Goal: Check status: Check status

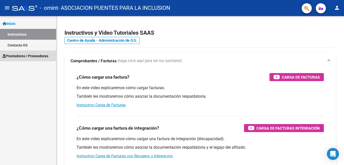
click at [22, 55] on span "Prestadores / Proveedores" at bounding box center [26, 56] width 46 height 6
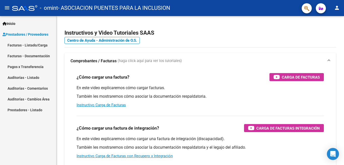
click at [26, 64] on link "Pagos x Transferencia" at bounding box center [28, 66] width 56 height 11
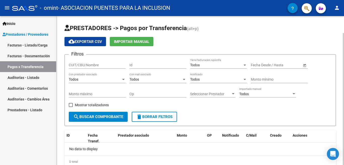
scroll to position [19, 0]
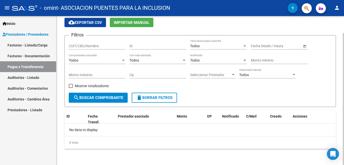
click at [105, 95] on button "search Buscar Comprobante" at bounding box center [98, 98] width 59 height 10
click at [267, 47] on input "text" at bounding box center [260, 46] width 18 height 4
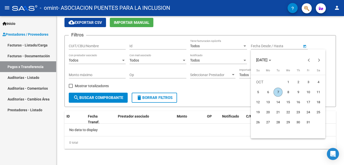
click at [288, 83] on span "1" at bounding box center [287, 82] width 9 height 9
type input "[DATE]"
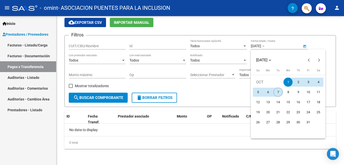
click at [277, 92] on span "7" at bounding box center [277, 92] width 9 height 9
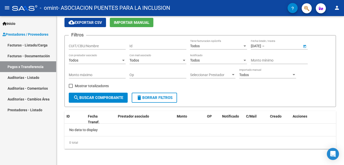
type input "[DATE]"
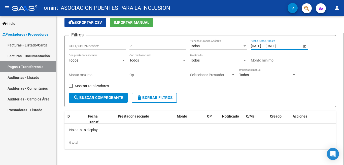
click at [97, 96] on span "search Buscar Comprobante" at bounding box center [98, 98] width 50 height 5
click at [68, 86] on form "Filtros CUIT/CBU/Nombre Id Todos Tiene facturacion Apócrifa [DATE] [DATE] – [DA…" at bounding box center [199, 71] width 271 height 72
click at [71, 86] on span at bounding box center [71, 86] width 4 height 4
click at [71, 88] on input "Mostrar totalizadores" at bounding box center [70, 88] width 0 height 0
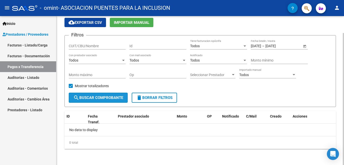
click at [99, 98] on span "search Buscar Comprobante" at bounding box center [98, 98] width 50 height 5
click at [71, 86] on span at bounding box center [71, 86] width 4 height 4
click at [71, 88] on input "Mostrar totalizadores" at bounding box center [70, 88] width 0 height 0
checkbox input "false"
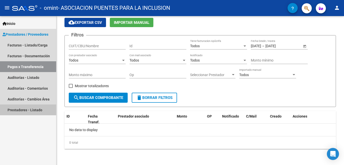
click at [37, 108] on link "Prestadores - Listado" at bounding box center [28, 110] width 56 height 11
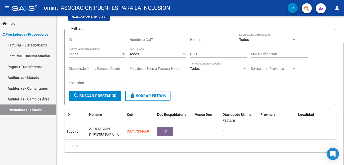
scroll to position [33, 0]
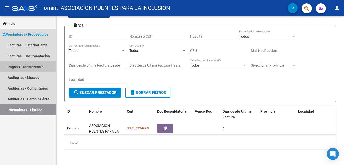
click at [32, 66] on link "Pagos x Transferencia" at bounding box center [28, 66] width 56 height 11
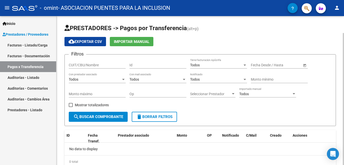
click at [74, 64] on input "CUIT/CBU/Nombre" at bounding box center [97, 65] width 57 height 4
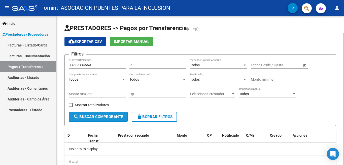
click at [96, 117] on span "search Buscar Comprobante" at bounding box center [98, 117] width 50 height 5
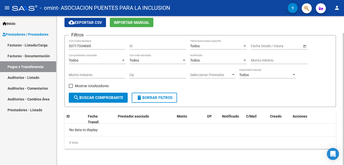
click at [118, 50] on div "33717334669 CUIT/CBU/Nombre" at bounding box center [97, 47] width 57 height 14
type input "3"
